Goal: Information Seeking & Learning: Learn about a topic

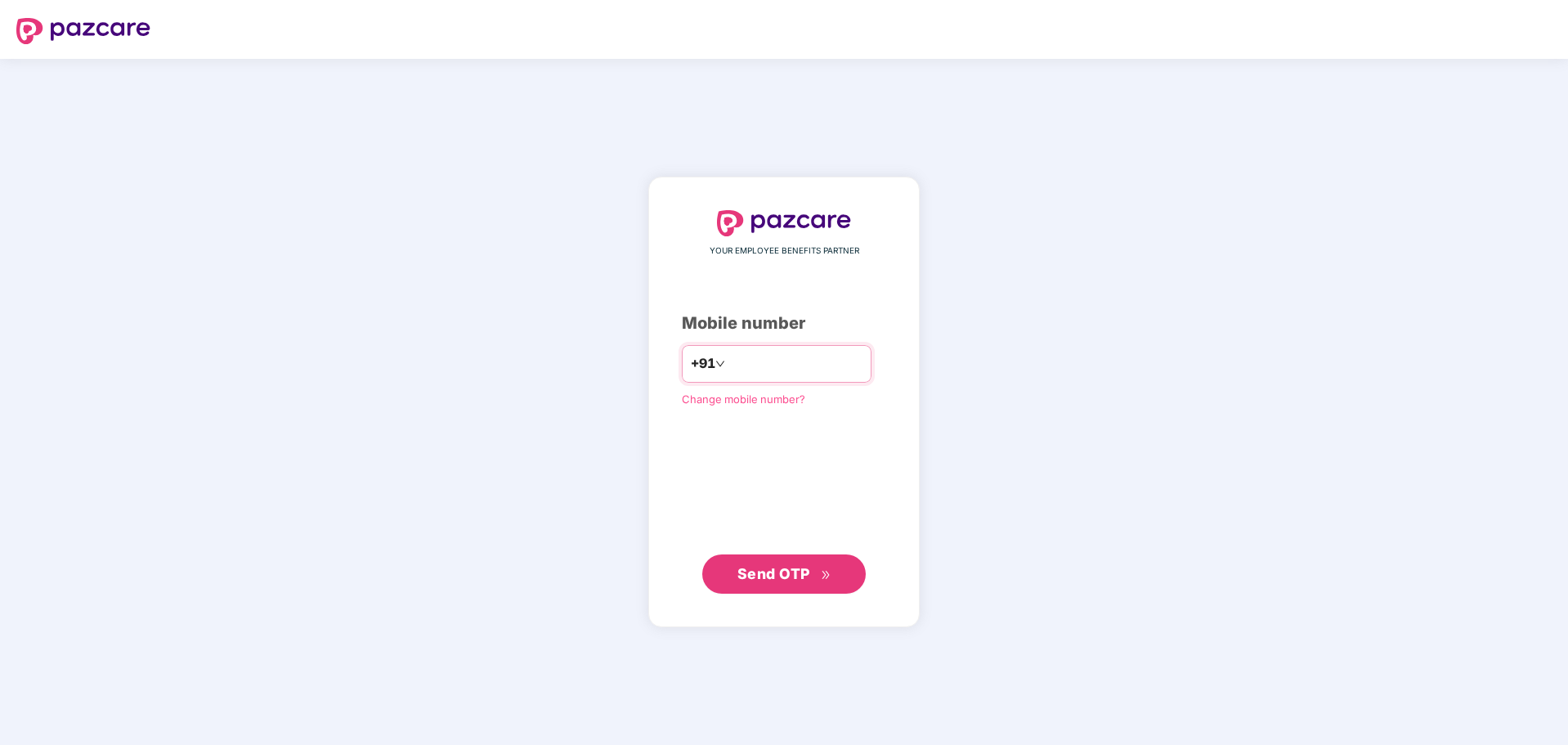
type input "**********"
click at [805, 578] on span "Send OTP" at bounding box center [774, 574] width 73 height 17
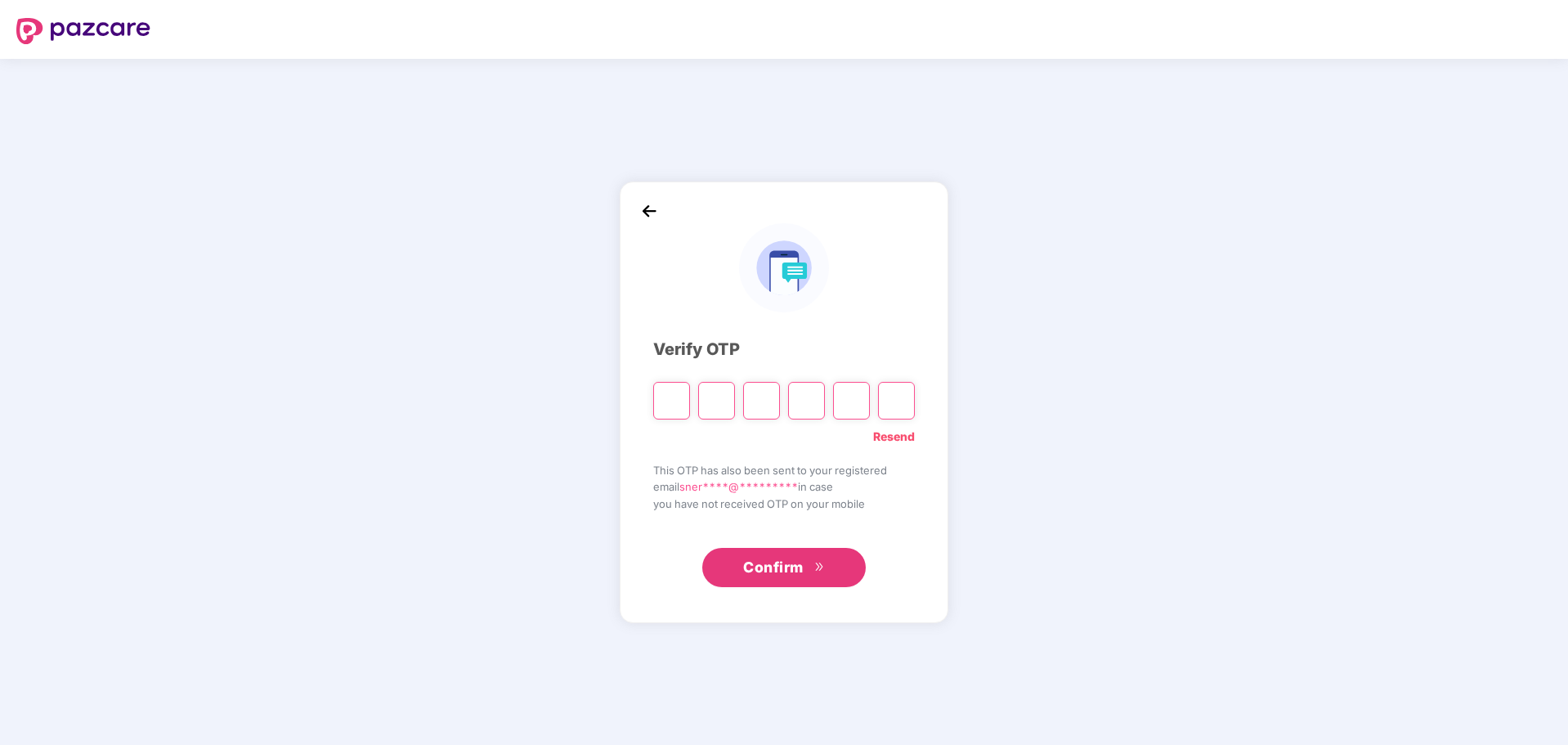
type input "*"
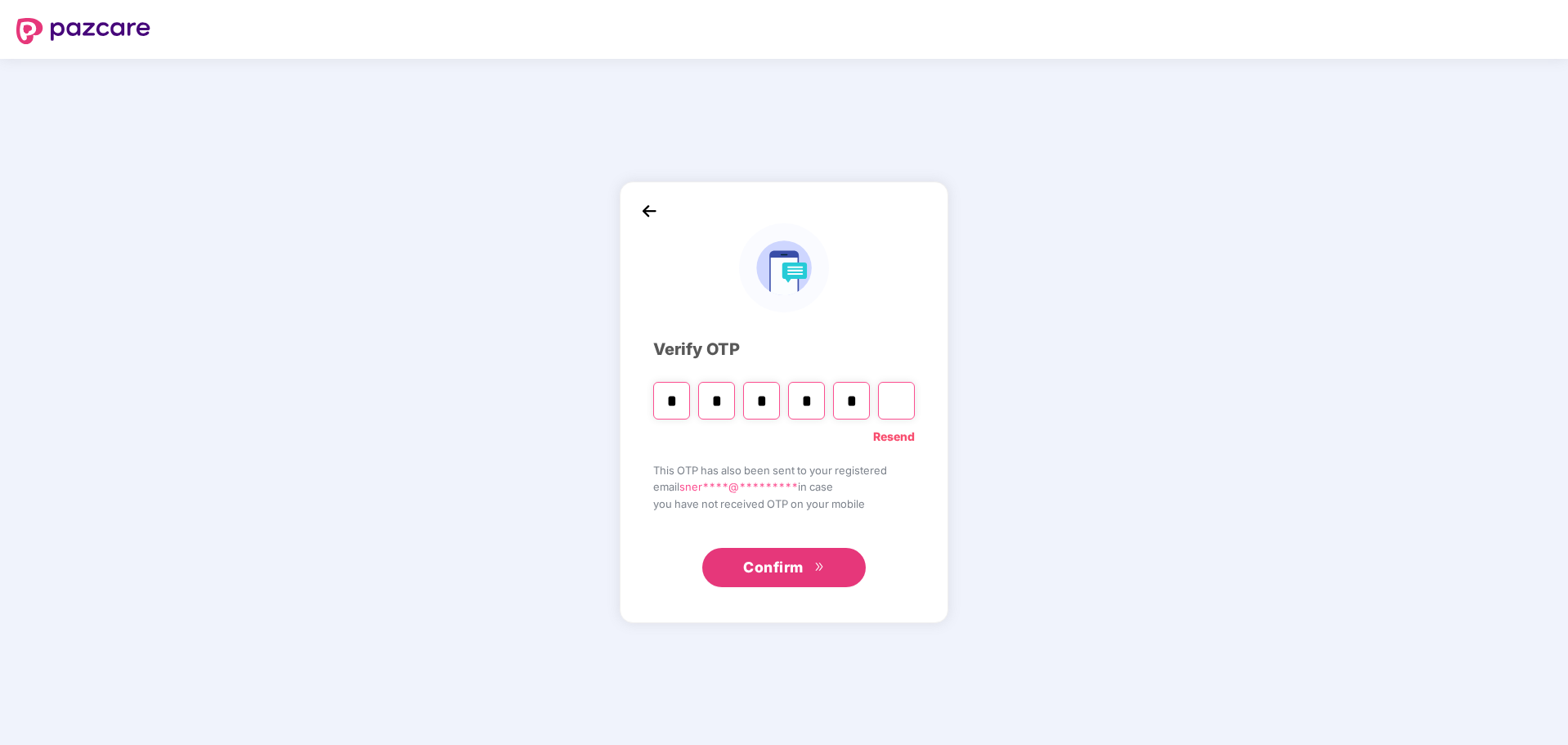
type input "*"
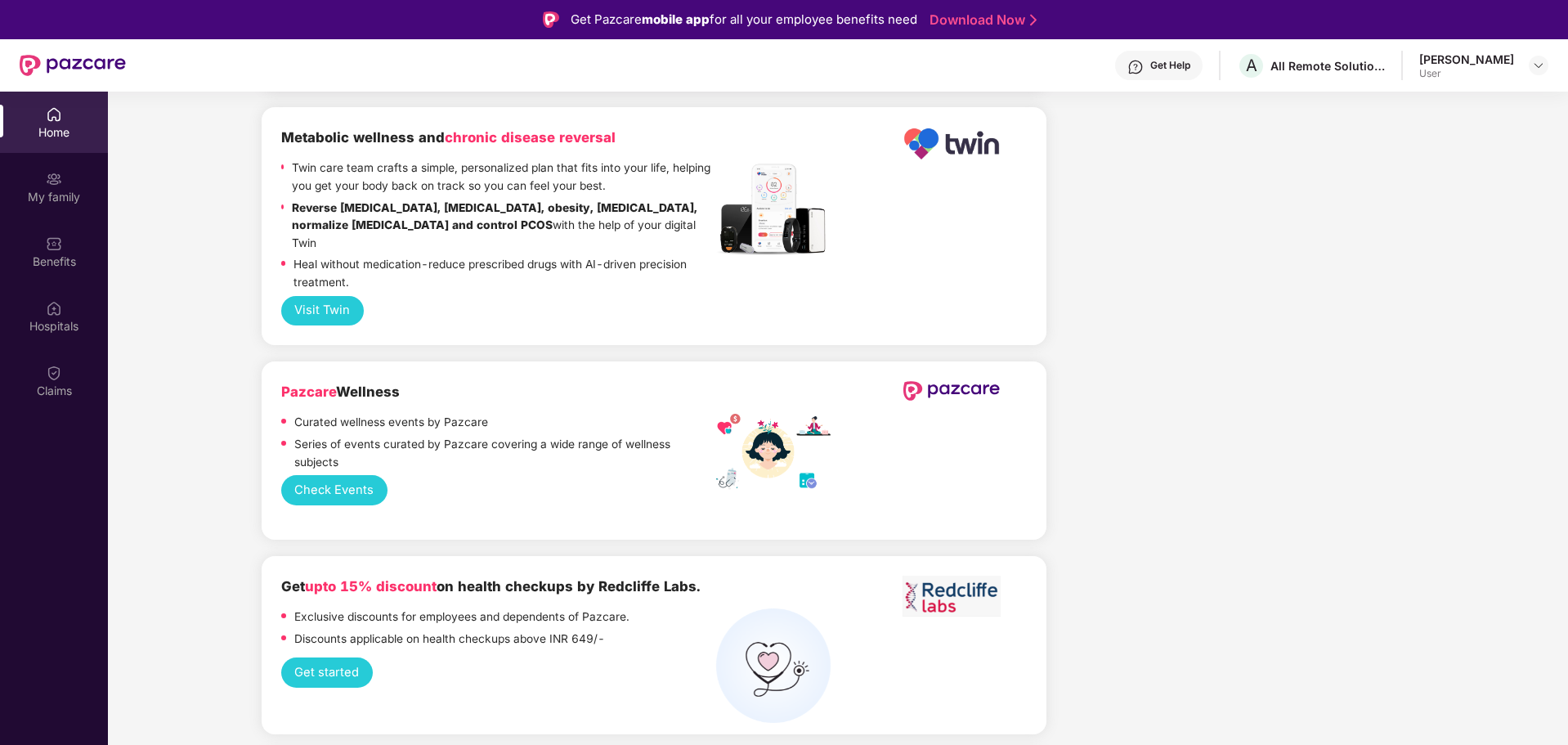
scroll to position [2535, 0]
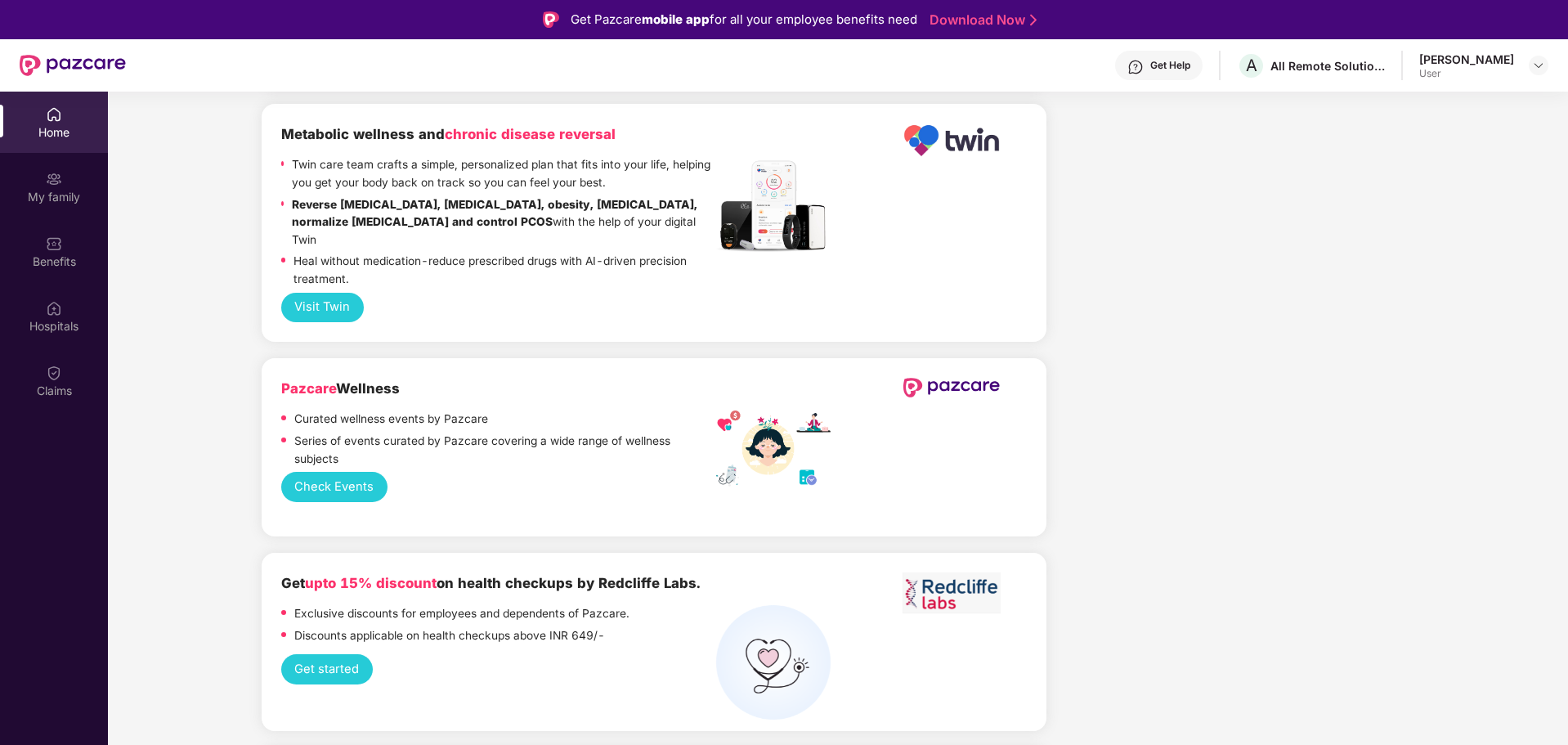
click at [337, 472] on button "Check Events" at bounding box center [335, 487] width 106 height 31
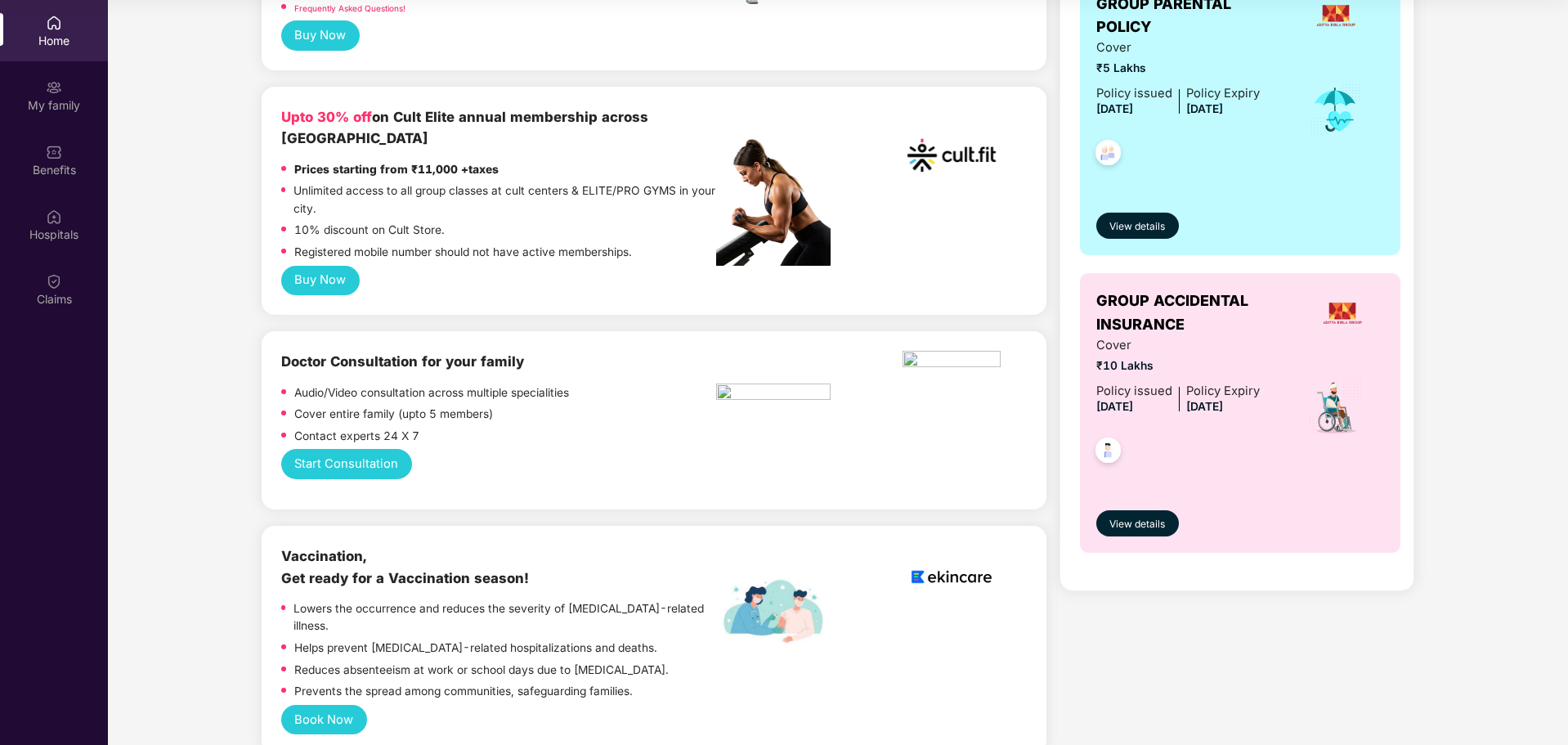
scroll to position [702, 0]
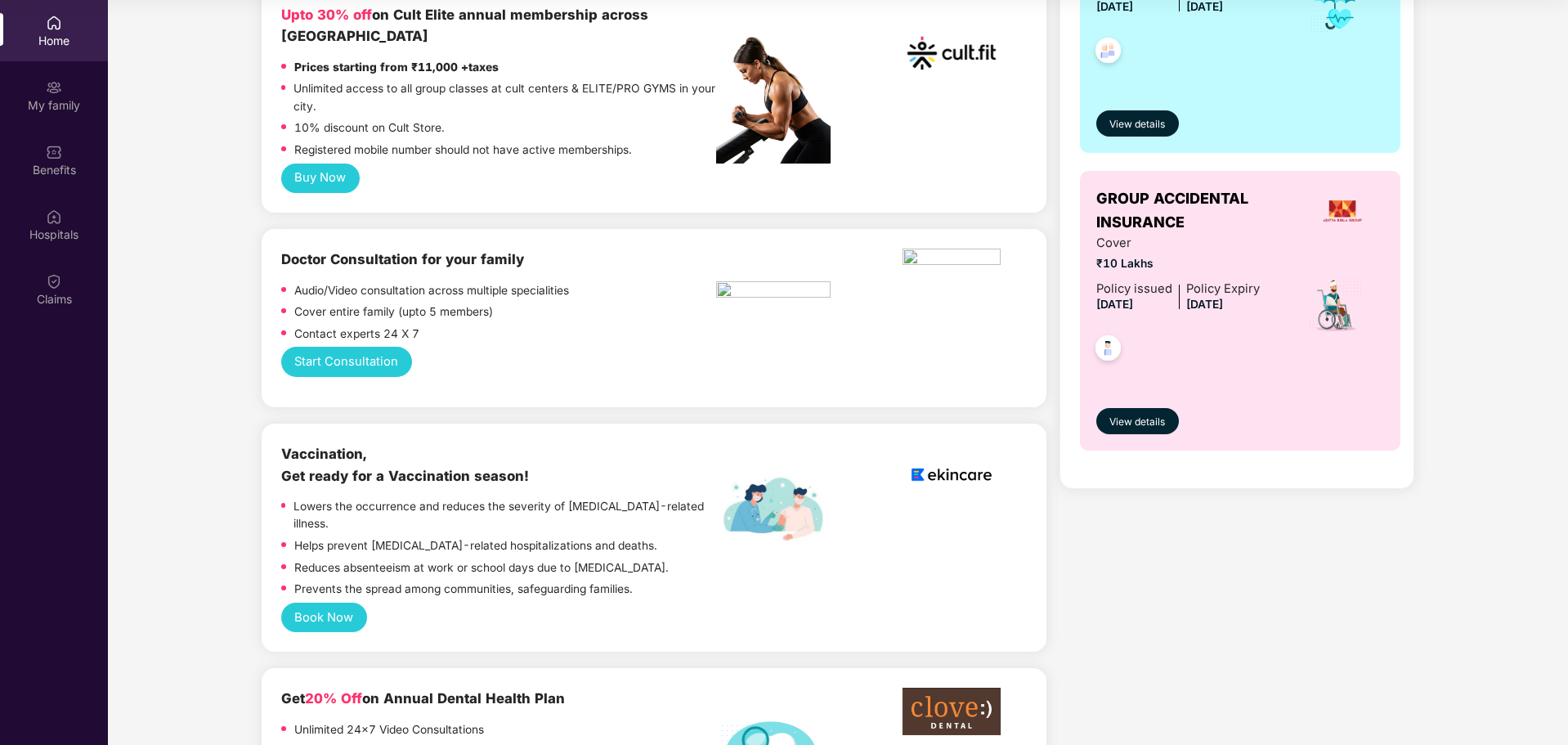
click at [351, 602] on button "Book Now" at bounding box center [324, 618] width 86 height 31
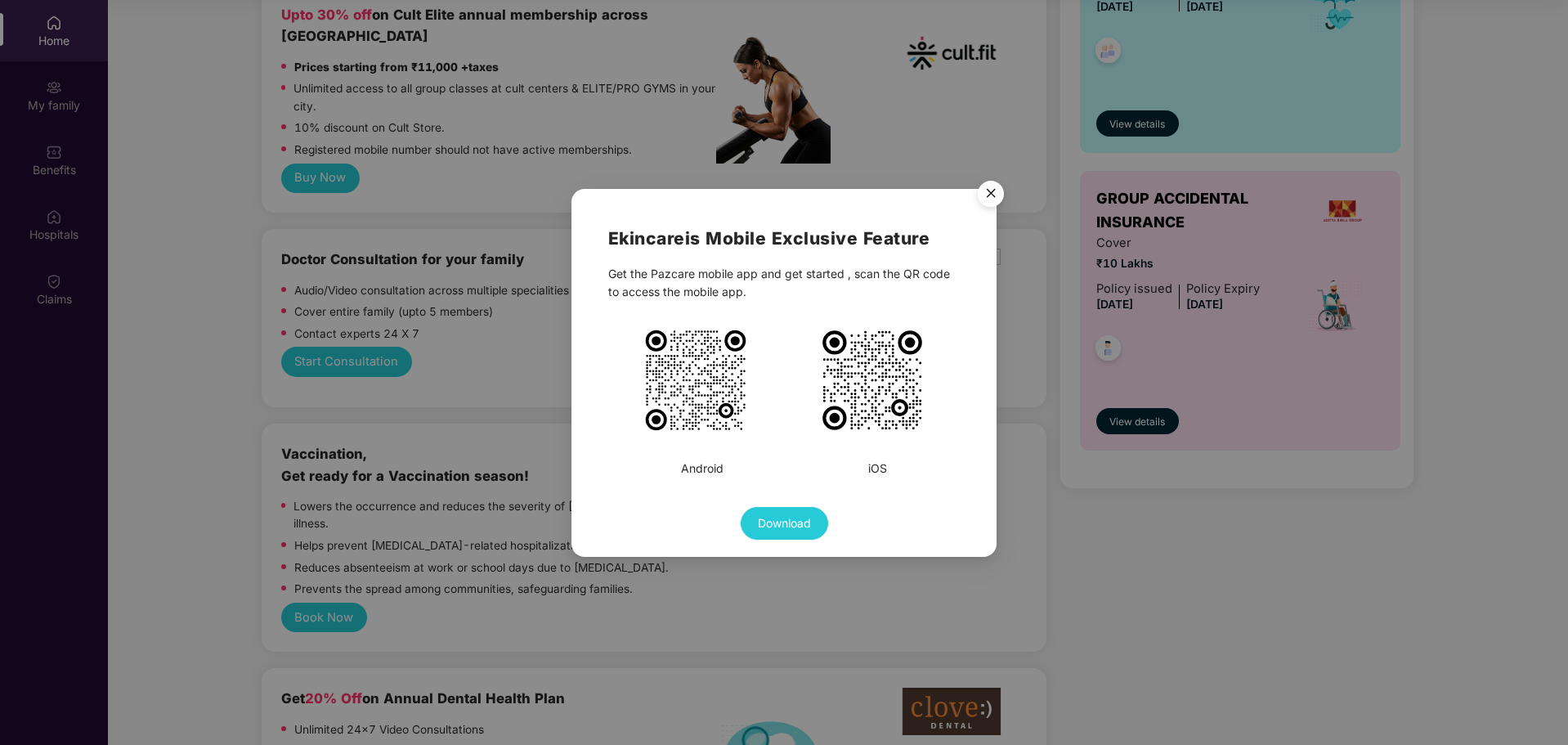
click at [995, 198] on img "Close" at bounding box center [991, 196] width 46 height 46
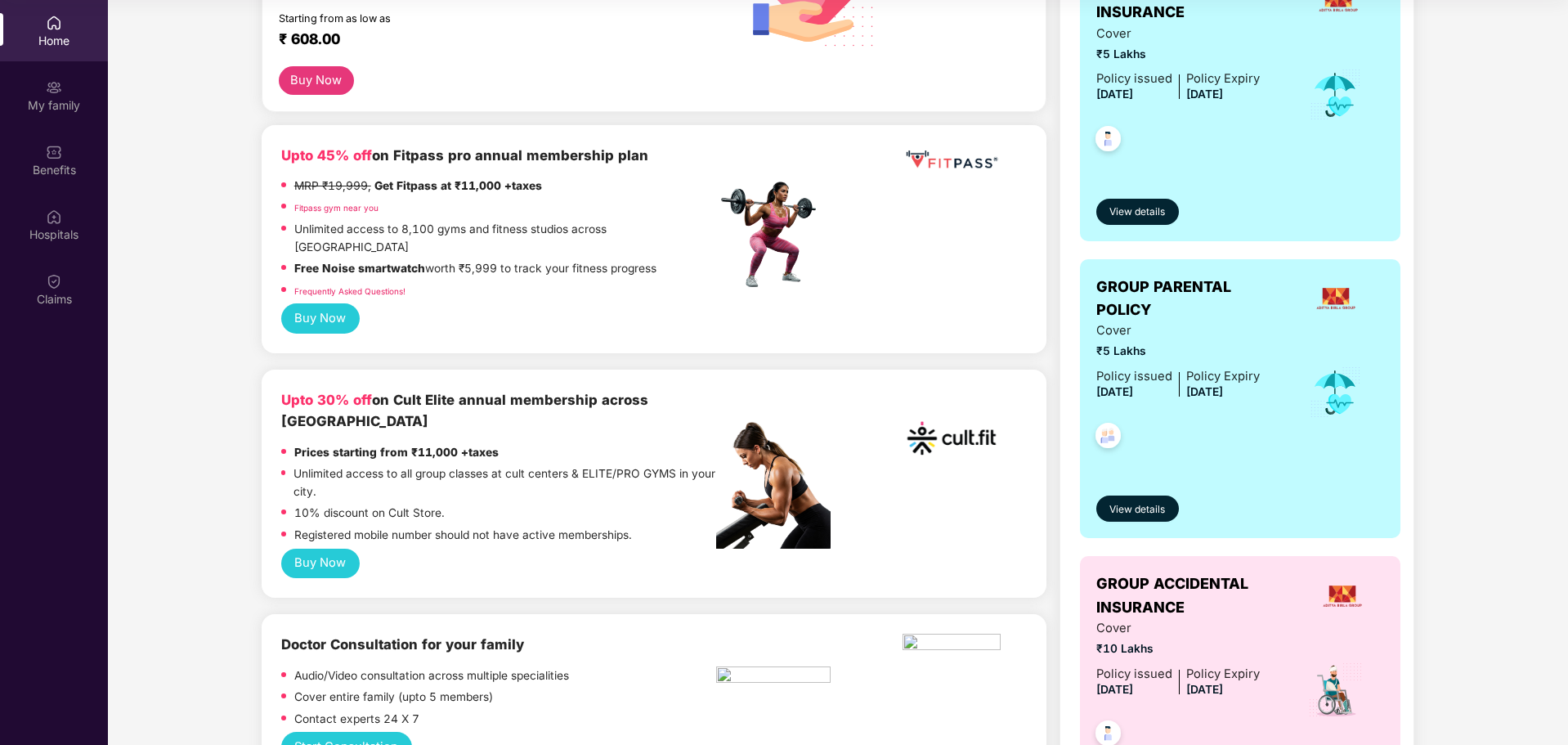
scroll to position [293, 0]
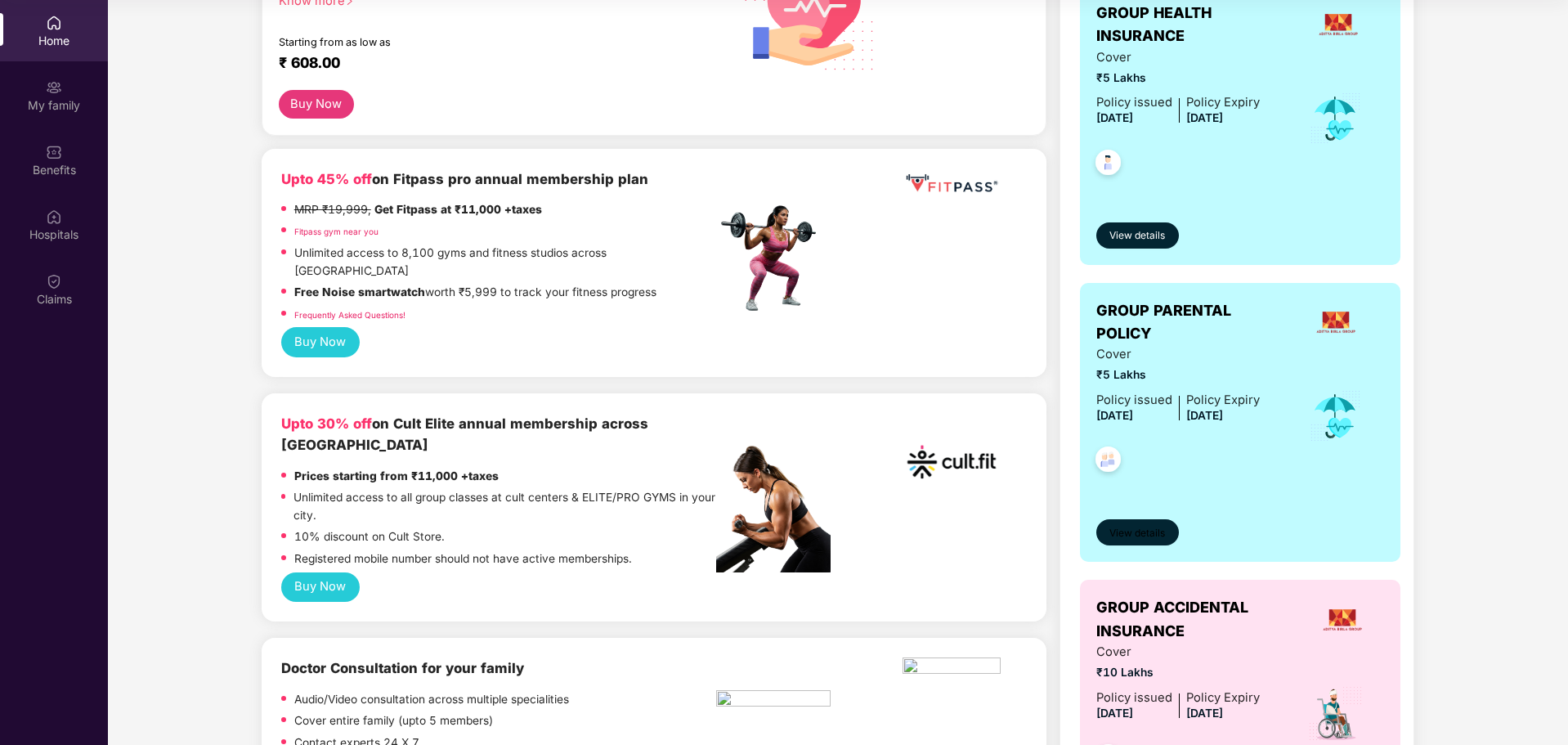
click at [1142, 531] on span "View details" at bounding box center [1137, 533] width 56 height 15
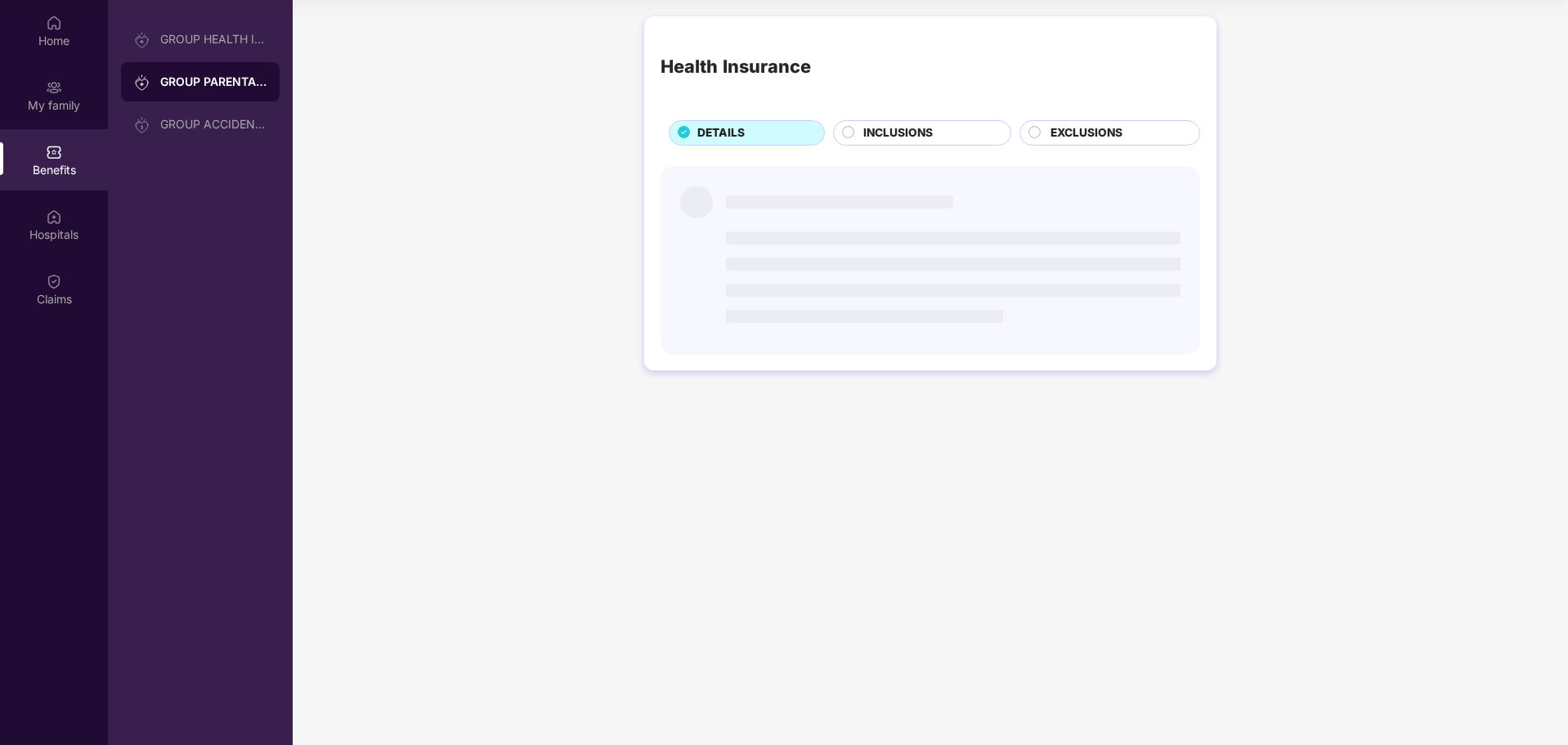
scroll to position [0, 0]
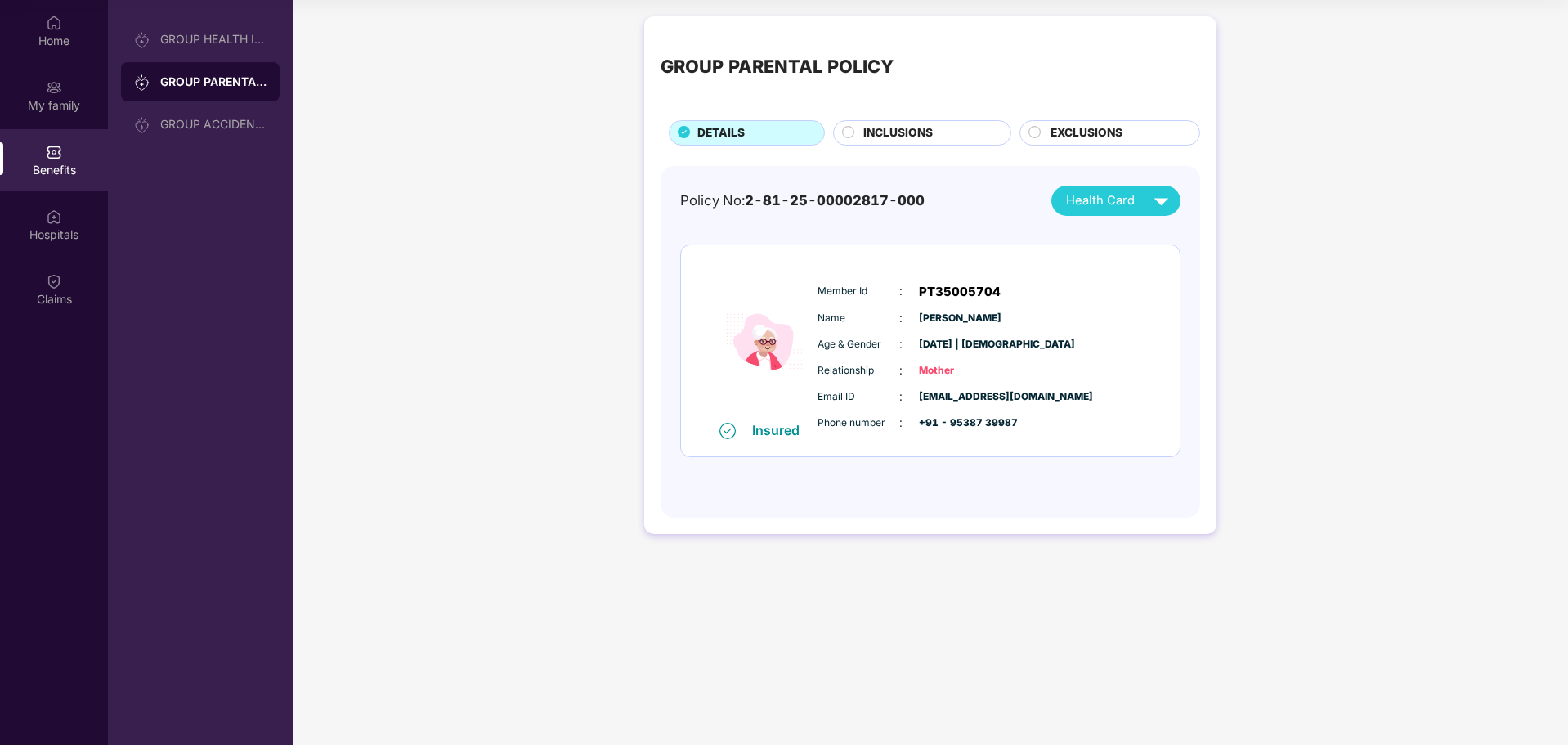
click at [924, 130] on span "INCLUSIONS" at bounding box center [898, 133] width 69 height 18
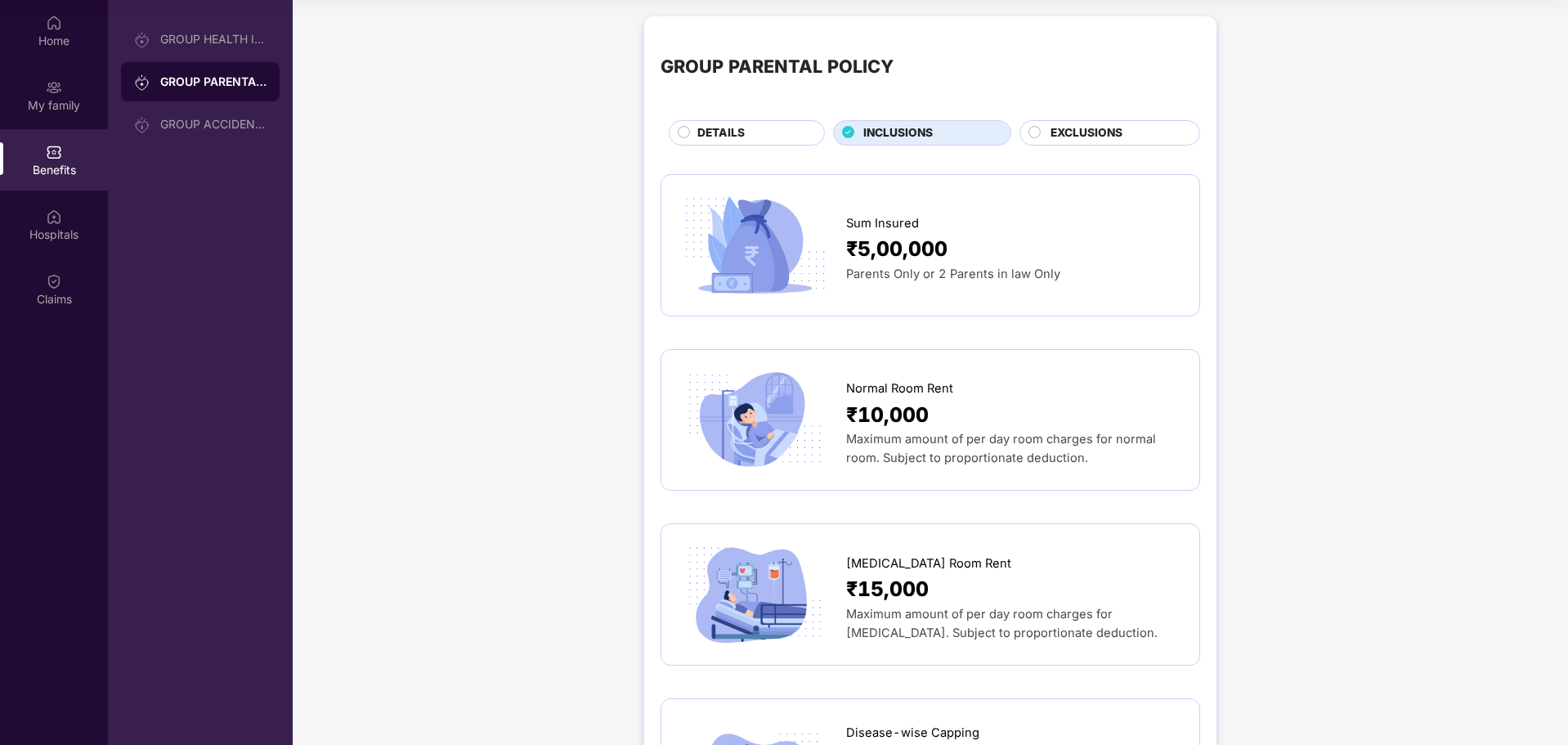
click at [1061, 133] on span "EXCLUSIONS" at bounding box center [1087, 133] width 72 height 18
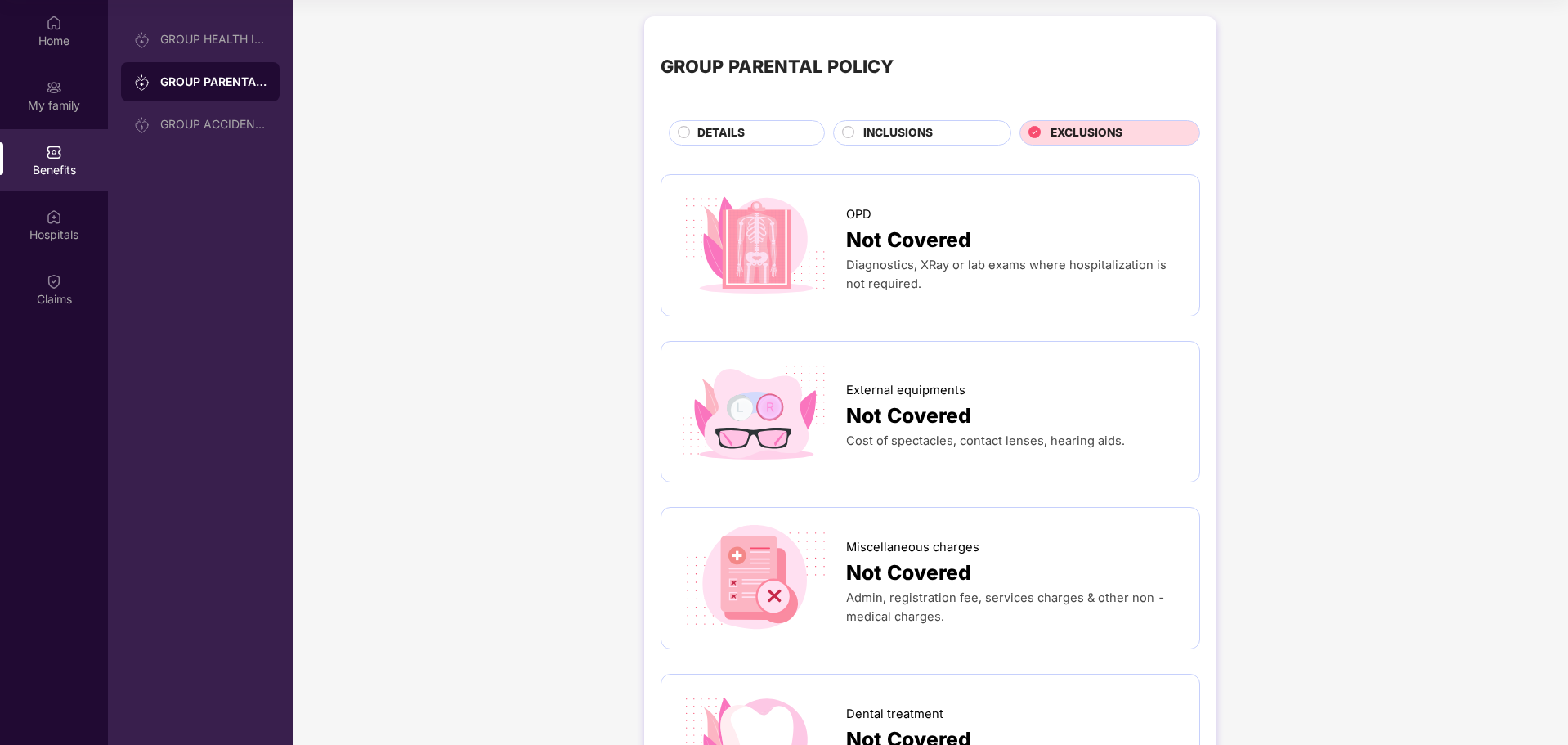
click at [761, 126] on div "DETAILS" at bounding box center [752, 134] width 127 height 21
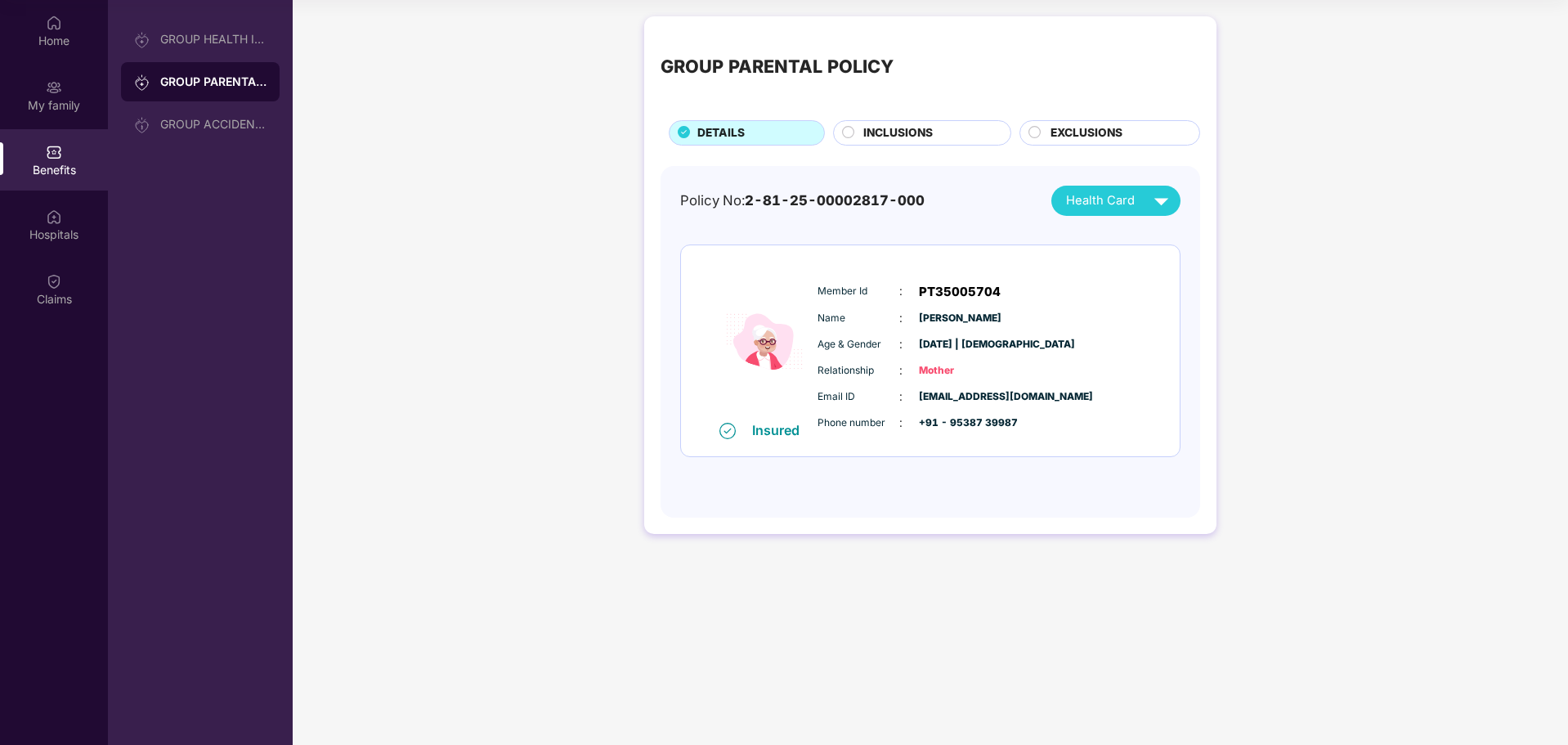
click at [1090, 164] on div "GROUP PARENTAL POLICY DETAILS INCLUSIONS EXCLUSIONS Policy No: 2-81-25-00002817…" at bounding box center [931, 275] width 573 height 518
click at [1092, 189] on div "Health Card" at bounding box center [1121, 201] width 110 height 29
click at [1139, 235] on img at bounding box center [1132, 239] width 13 height 13
click at [1130, 189] on div "Health Card" at bounding box center [1121, 201] width 110 height 29
click at [1110, 233] on div "[PERSON_NAME]" at bounding box center [1085, 238] width 108 height 18
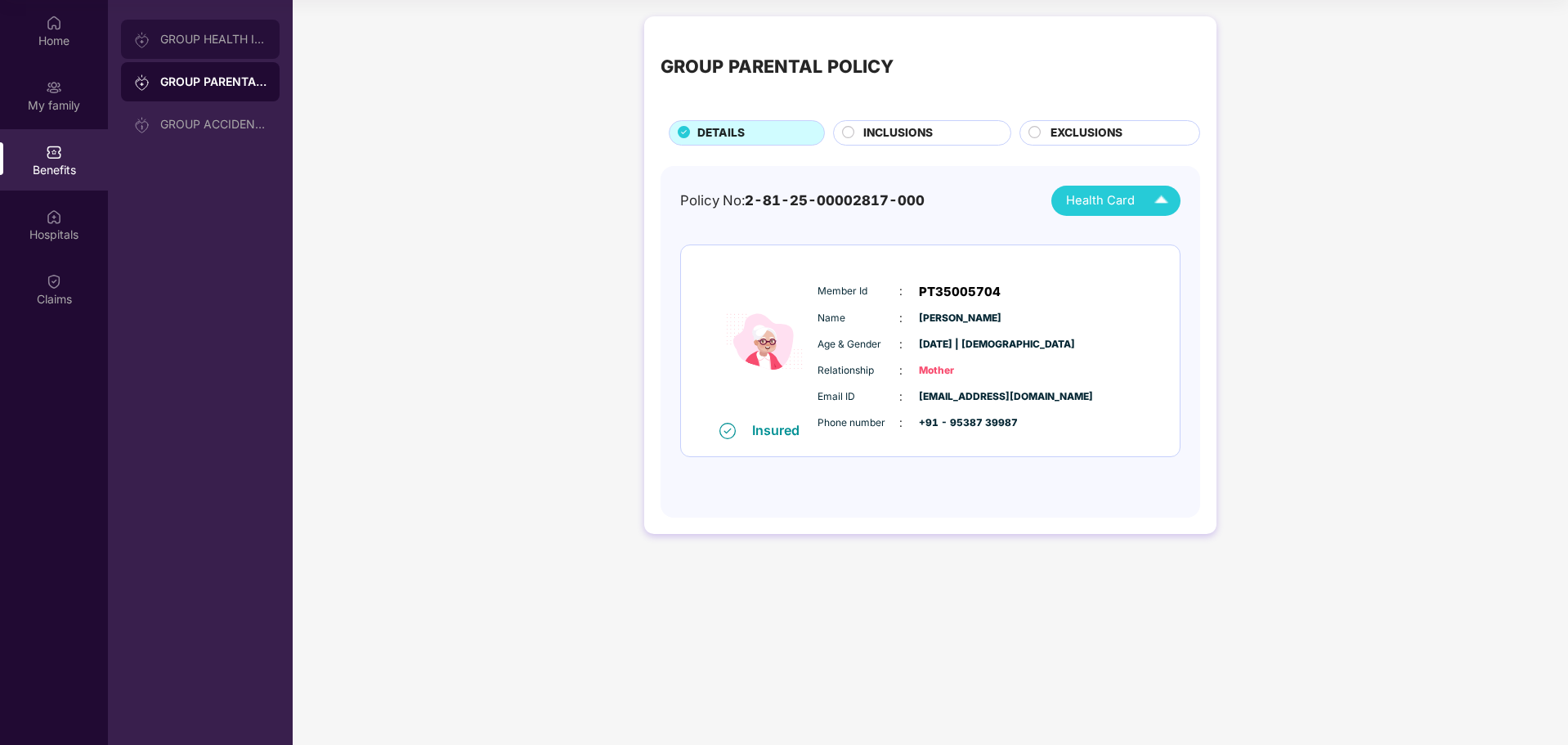
click at [221, 40] on div "GROUP HEALTH INSURANCE" at bounding box center [214, 39] width 106 height 14
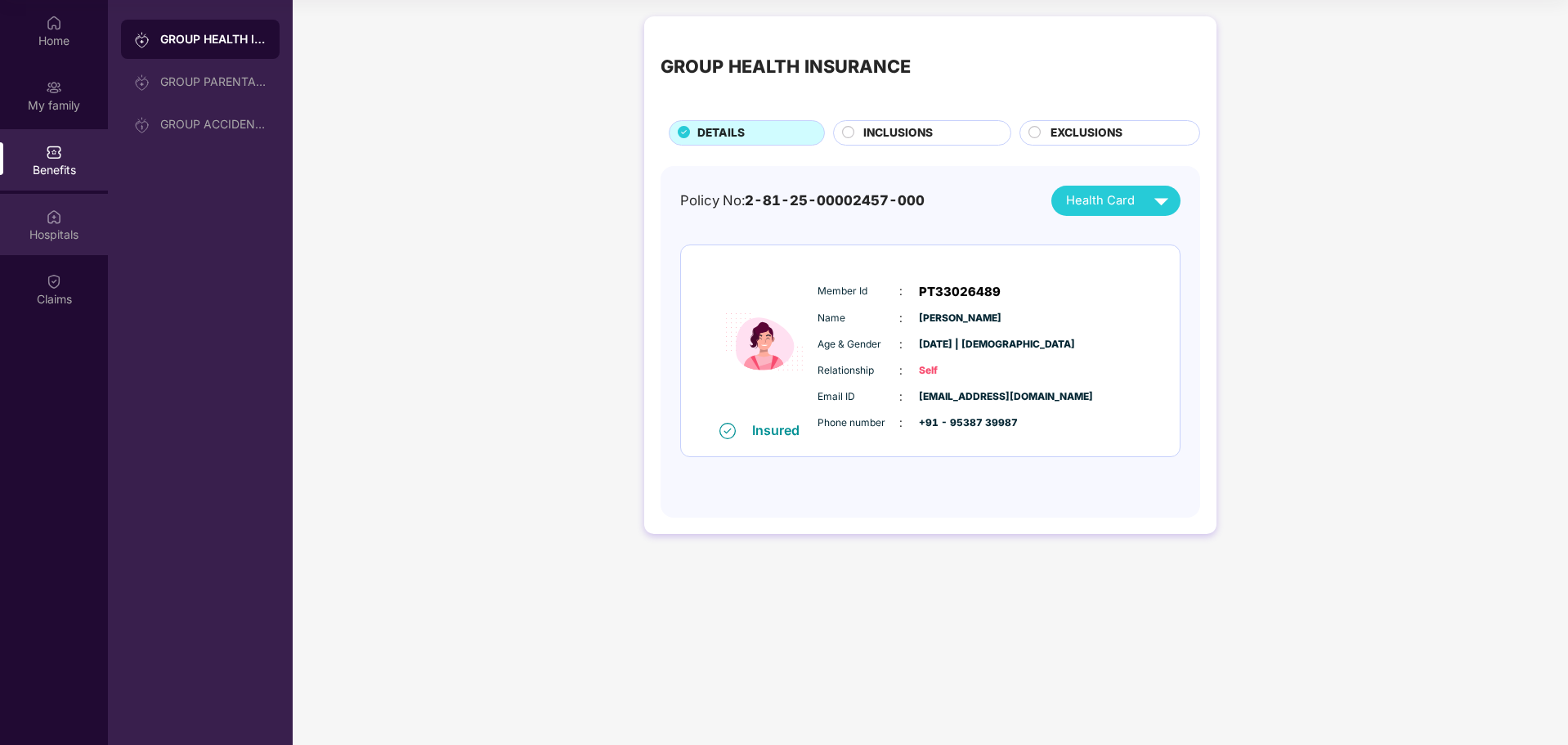
click at [57, 203] on div "Hospitals" at bounding box center [54, 225] width 108 height 61
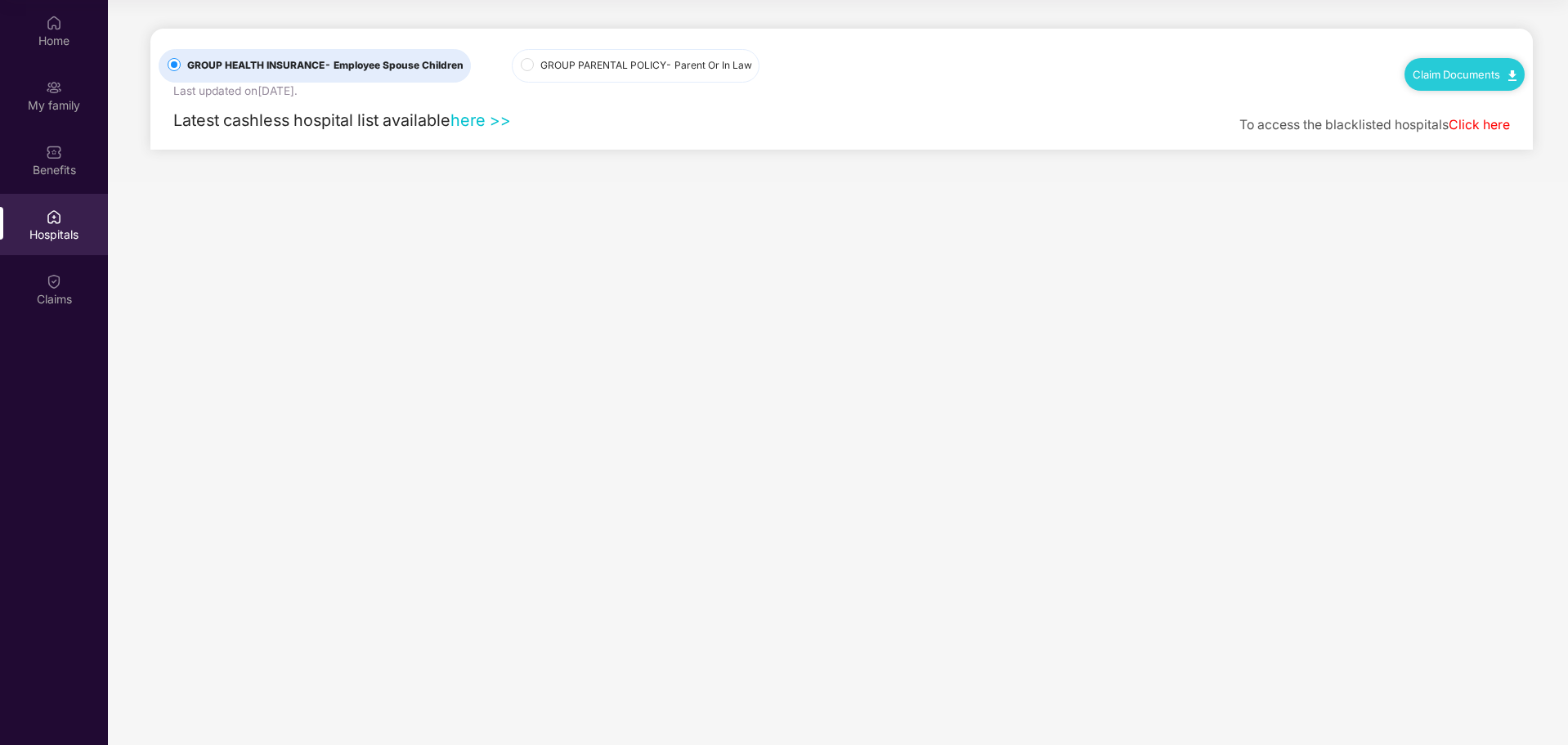
click at [487, 122] on link "here >>" at bounding box center [481, 120] width 60 height 20
drag, startPoint x: 49, startPoint y: 268, endPoint x: 62, endPoint y: 255, distance: 18.4
click at [48, 269] on div "Claims" at bounding box center [54, 290] width 108 height 61
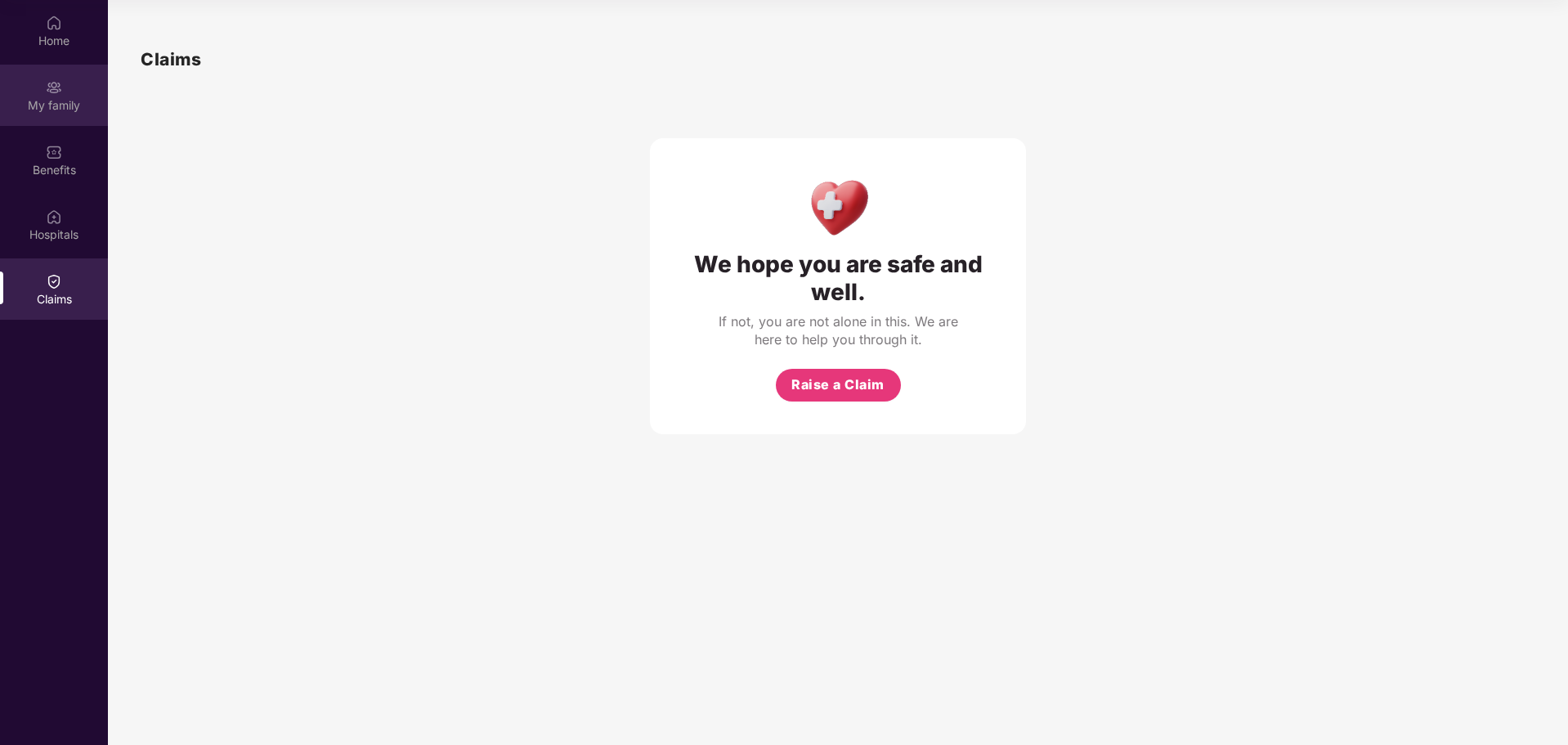
click at [68, 112] on div "My family" at bounding box center [54, 106] width 108 height 16
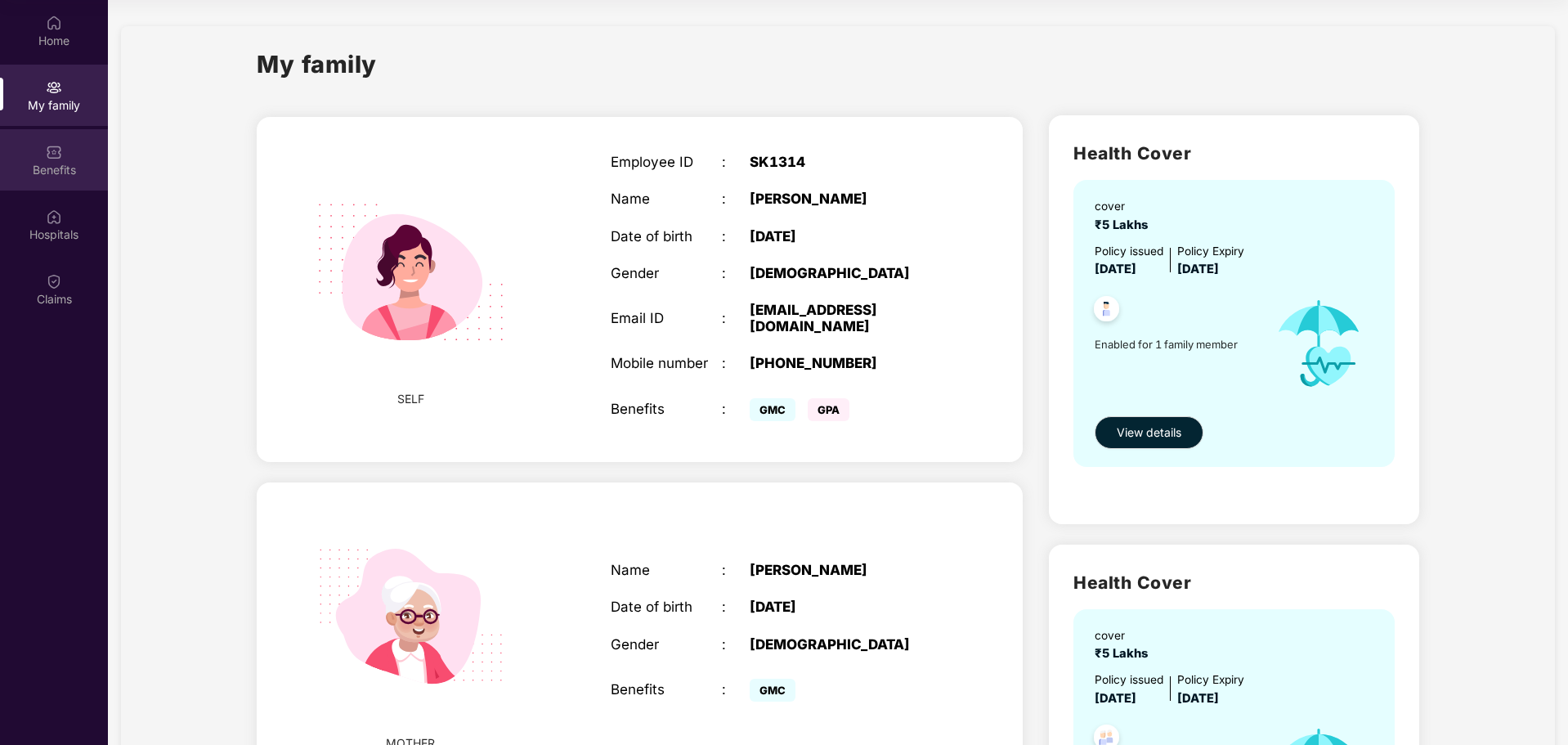
click at [56, 164] on div "Benefits" at bounding box center [54, 170] width 108 height 16
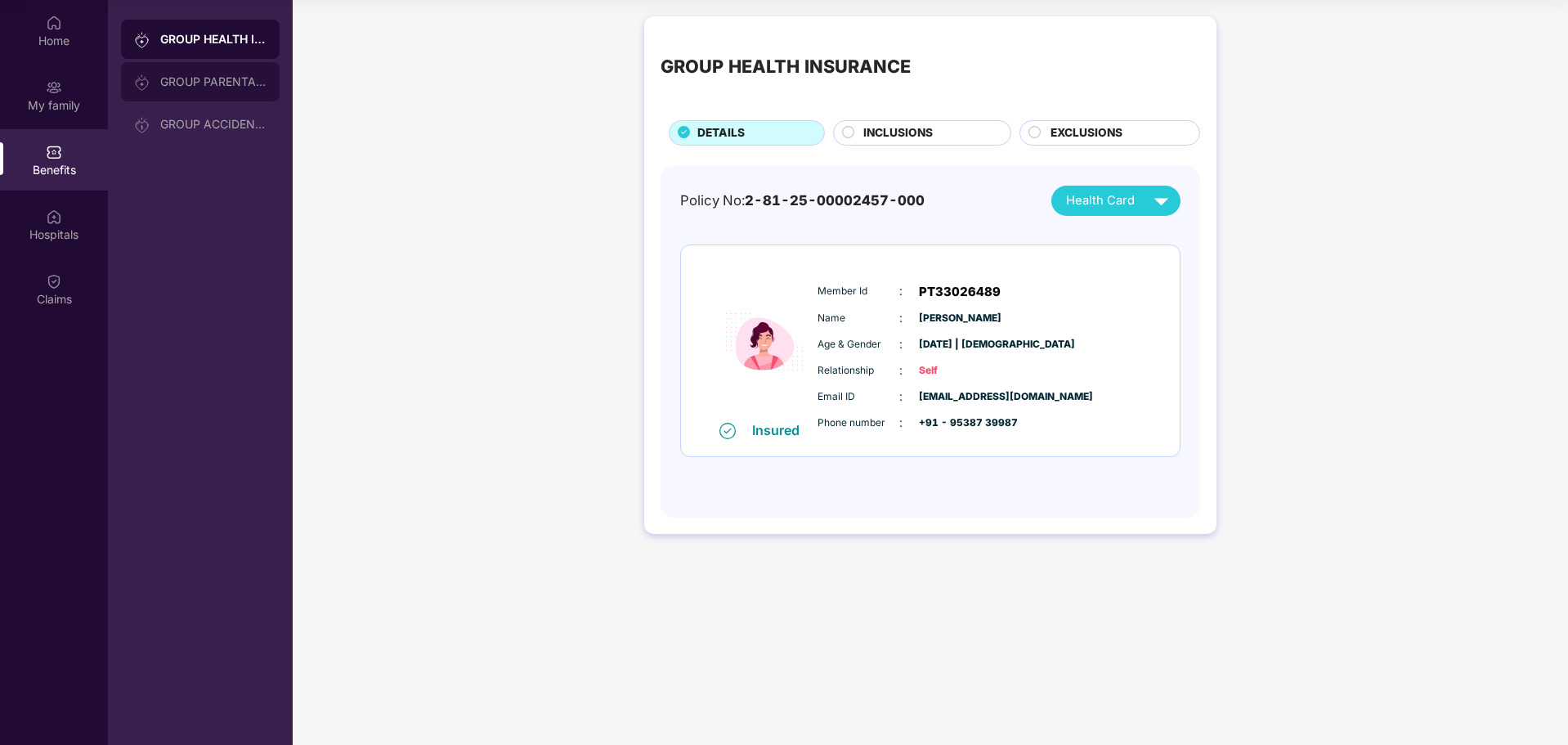
click at [217, 80] on div "GROUP PARENTAL POLICY" at bounding box center [214, 81] width 106 height 14
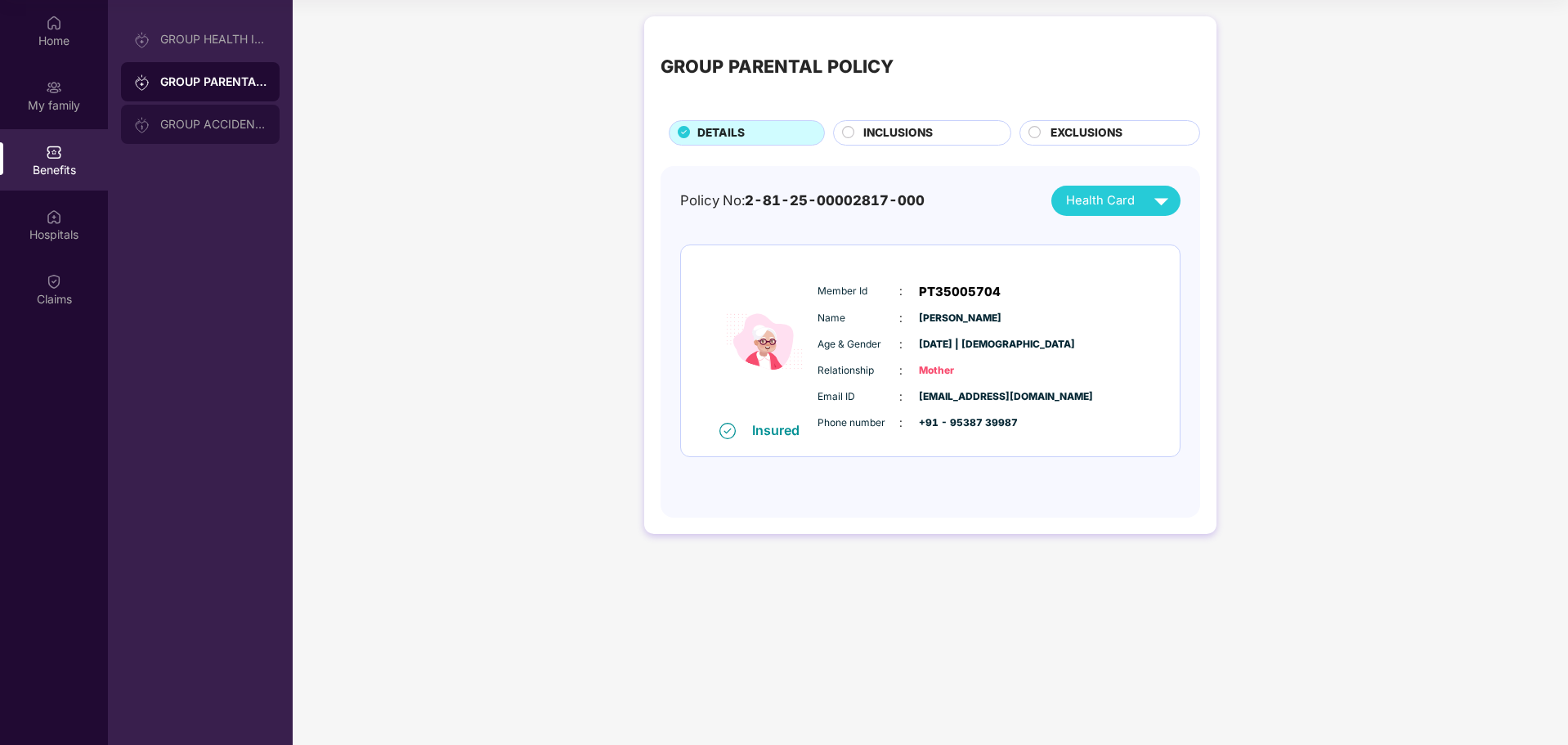
click at [212, 115] on div "GROUP ACCIDENTAL INSURANCE" at bounding box center [200, 124] width 159 height 40
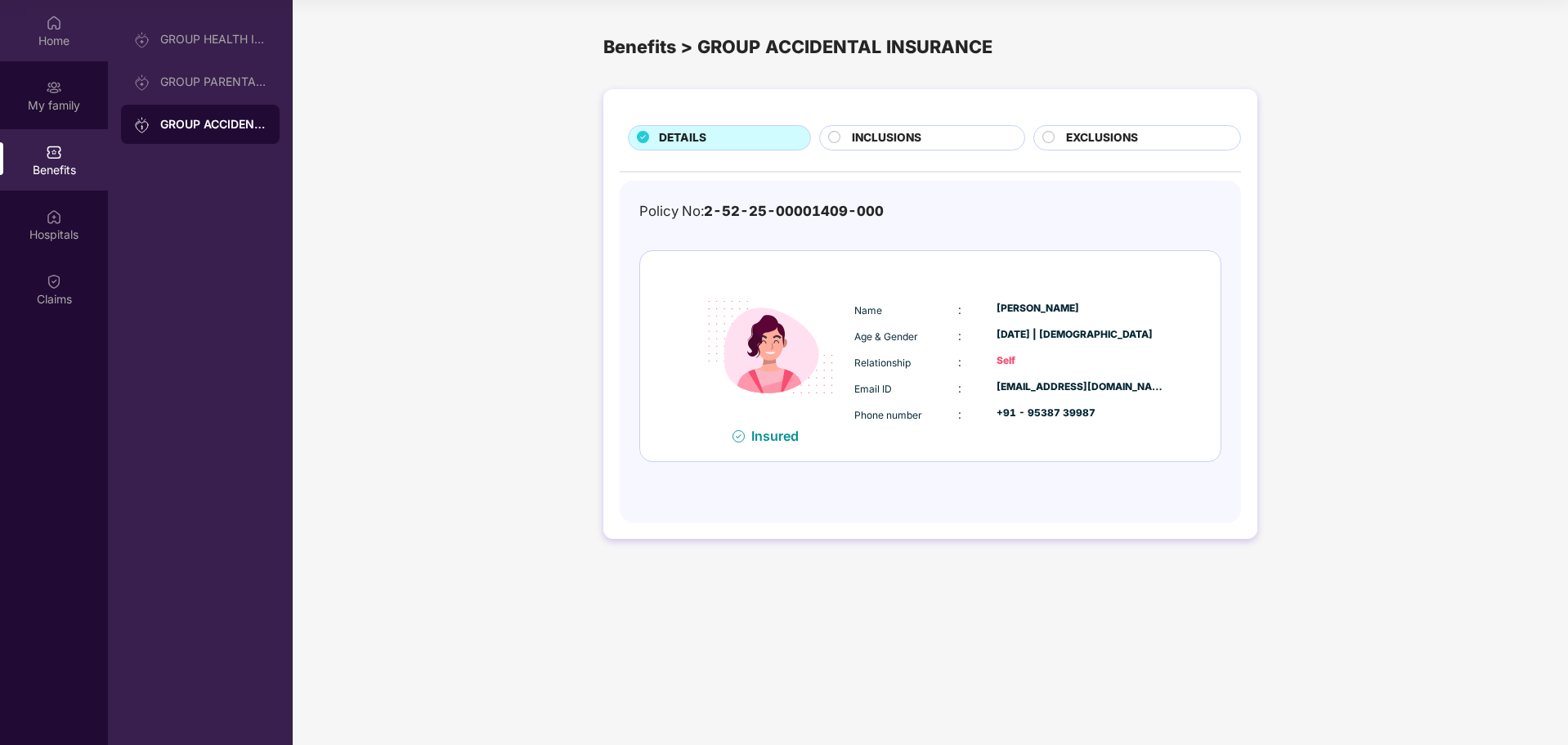
click at [61, 44] on div "Home" at bounding box center [54, 41] width 108 height 16
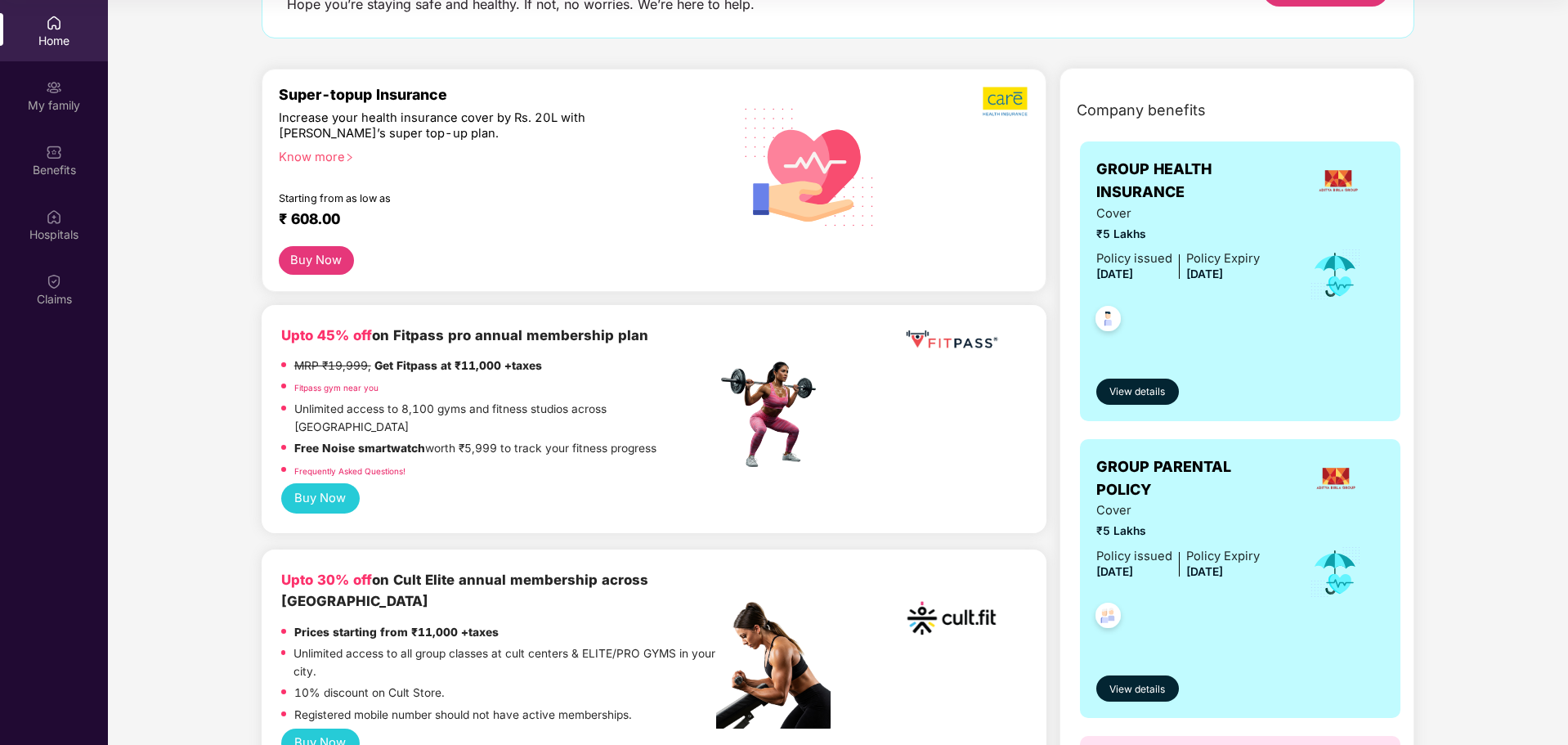
scroll to position [163, 0]
